Goal: Task Accomplishment & Management: Manage account settings

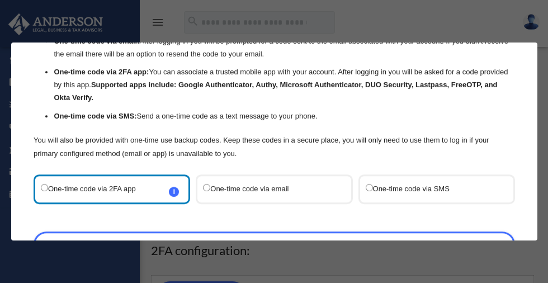
scroll to position [78, 0]
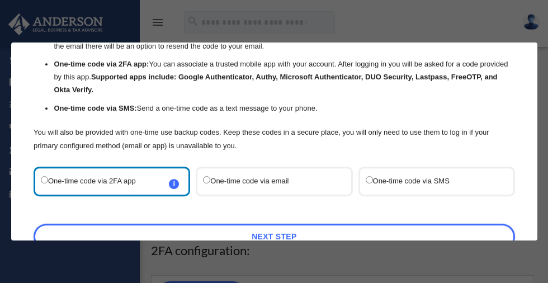
click at [415, 181] on label "One-time code via SMS" at bounding box center [430, 181] width 131 height 15
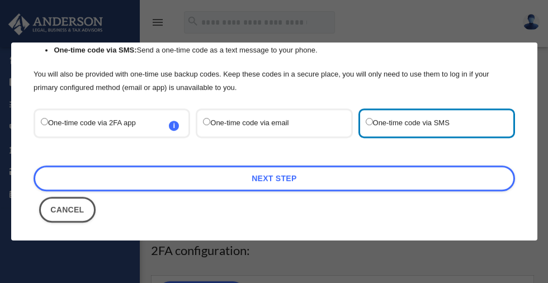
scroll to position [140, 0]
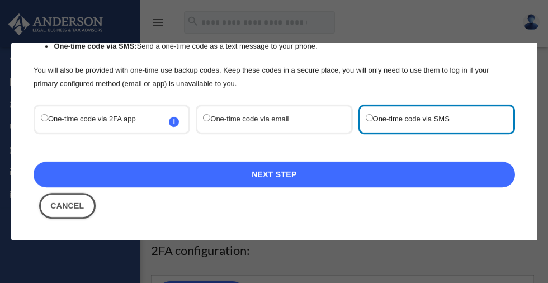
click at [281, 173] on link "Next Step" at bounding box center [275, 175] width 482 height 26
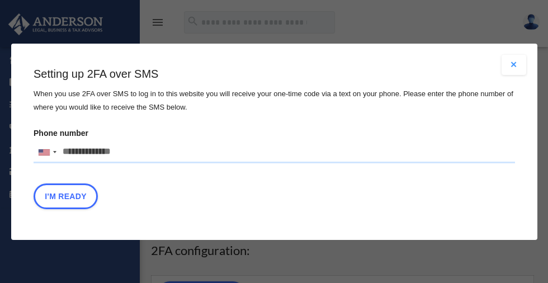
click at [116, 152] on input "Phone number [GEOGRAPHIC_DATA] +1 [GEOGRAPHIC_DATA] +44 [GEOGRAPHIC_DATA] (‫[GE…" at bounding box center [275, 152] width 482 height 22
type input "**********"
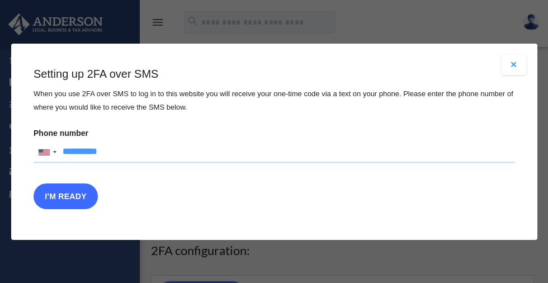
click at [70, 194] on button "I'm Ready" at bounding box center [66, 196] width 64 height 26
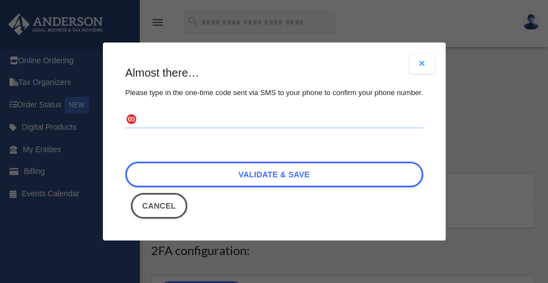
click at [168, 118] on input "text" at bounding box center [274, 120] width 298 height 18
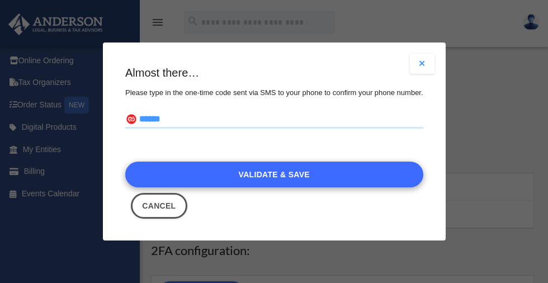
type input "******"
click at [264, 170] on link "Validate & Save" at bounding box center [274, 175] width 298 height 26
click at [288, 175] on link "Validate & Save" at bounding box center [274, 175] width 298 height 26
click at [288, 174] on link "Validate & Save" at bounding box center [274, 175] width 298 height 26
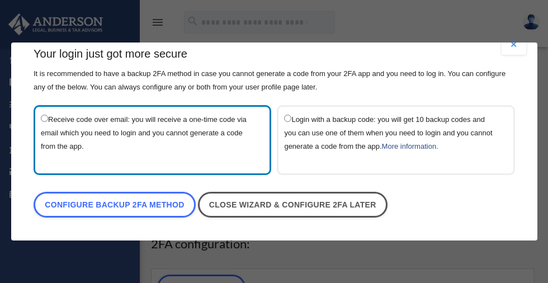
scroll to position [9, 0]
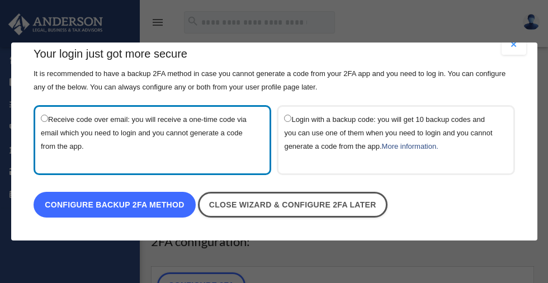
click at [121, 202] on link "Configure backup 2FA method" at bounding box center [115, 205] width 162 height 26
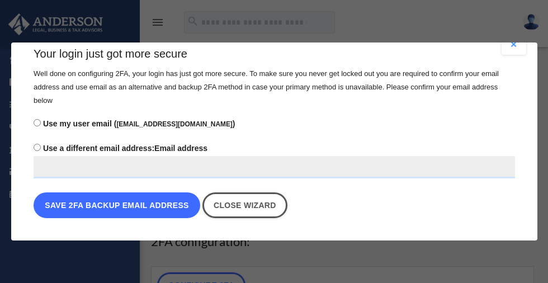
click at [129, 204] on button "Save 2FA backup email address" at bounding box center [117, 205] width 167 height 26
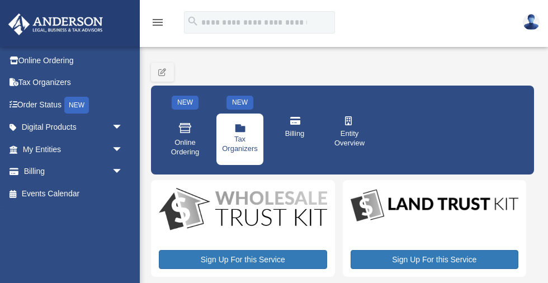
click at [241, 131] on icon at bounding box center [240, 128] width 11 height 7
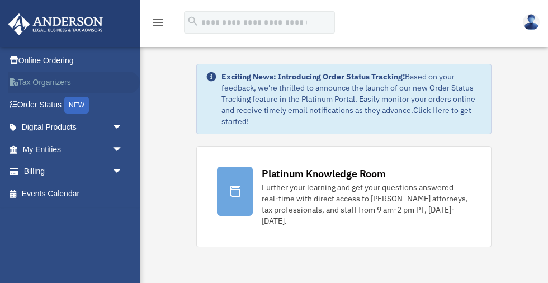
click at [51, 82] on link "Tax Organizers" at bounding box center [74, 83] width 132 height 22
